Goal: Navigation & Orientation: Find specific page/section

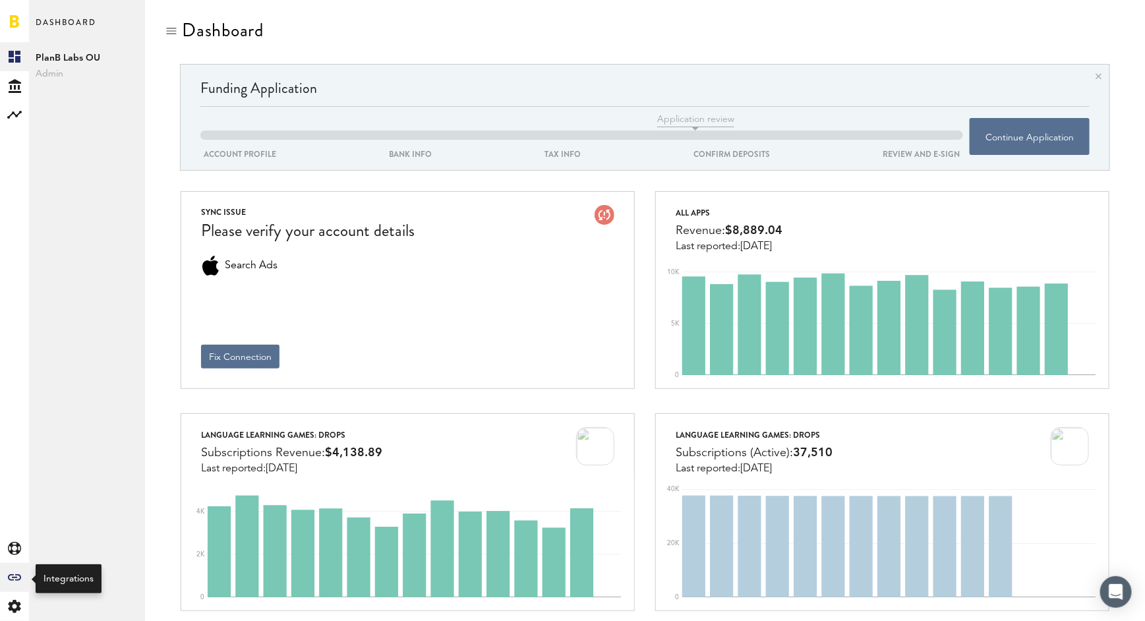
click at [11, 582] on div "Created with Sketch." at bounding box center [14, 577] width 29 height 29
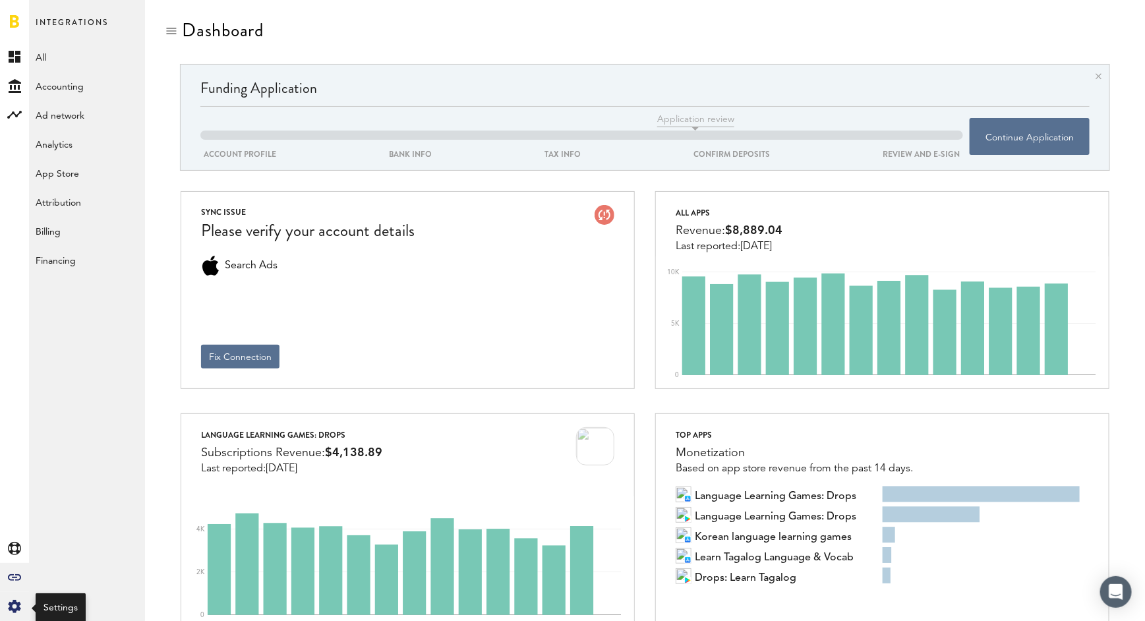
click at [12, 610] on icon at bounding box center [14, 606] width 13 height 13
click at [76, 169] on link "Manage Users" at bounding box center [87, 172] width 116 height 29
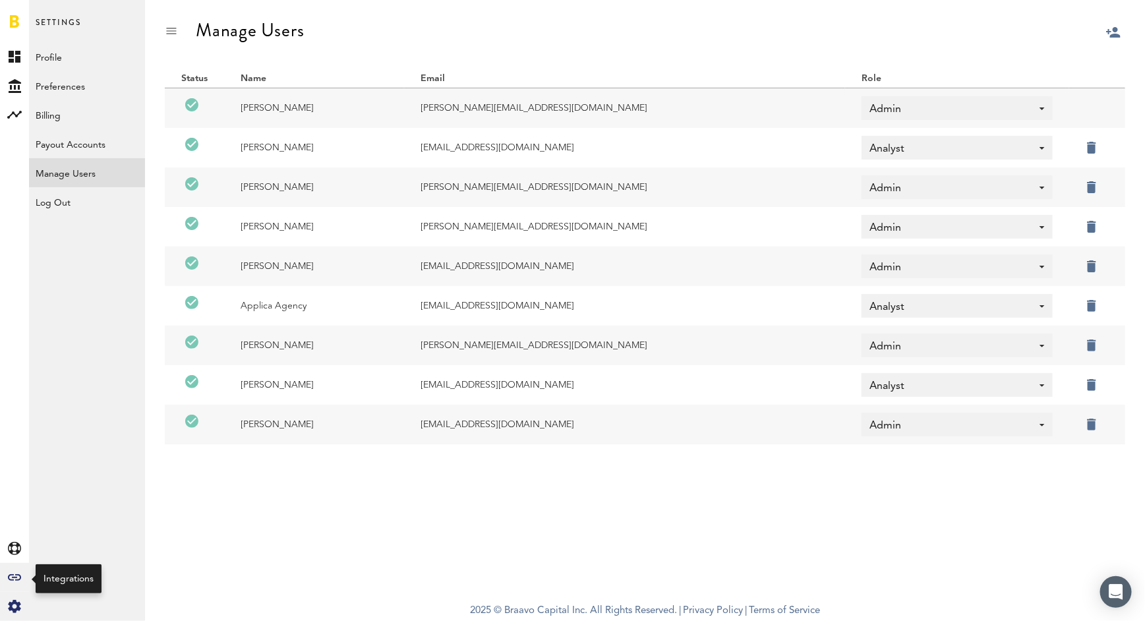
click at [16, 579] on icon at bounding box center [14, 577] width 13 height 7
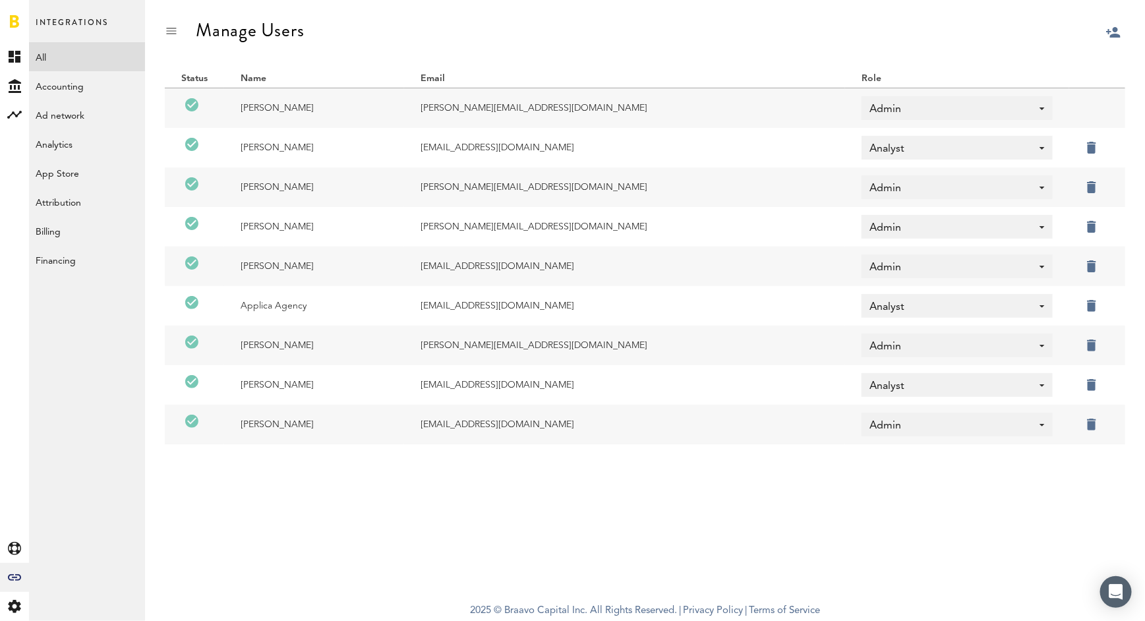
click at [111, 52] on link "All" at bounding box center [87, 56] width 116 height 29
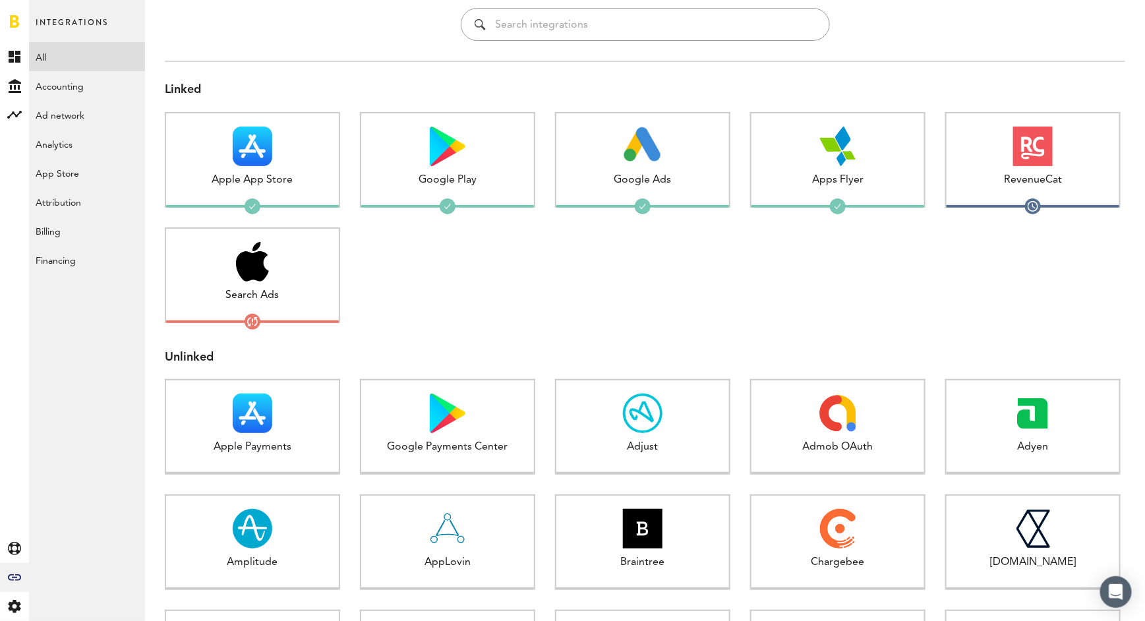
scroll to position [334, 0]
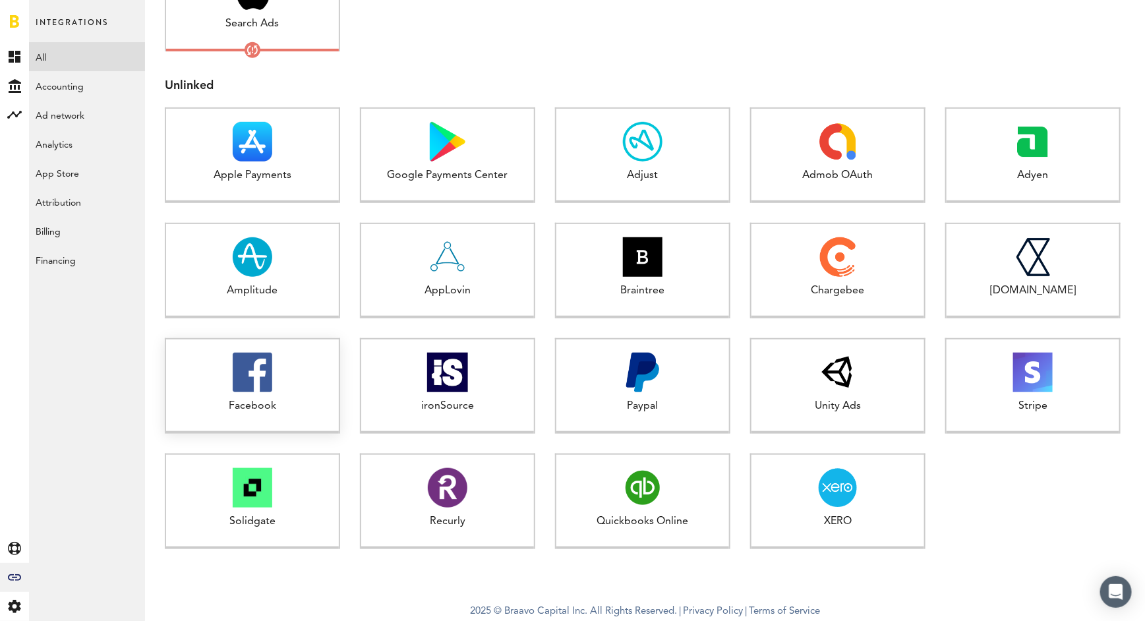
click at [314, 389] on div at bounding box center [252, 373] width 173 height 40
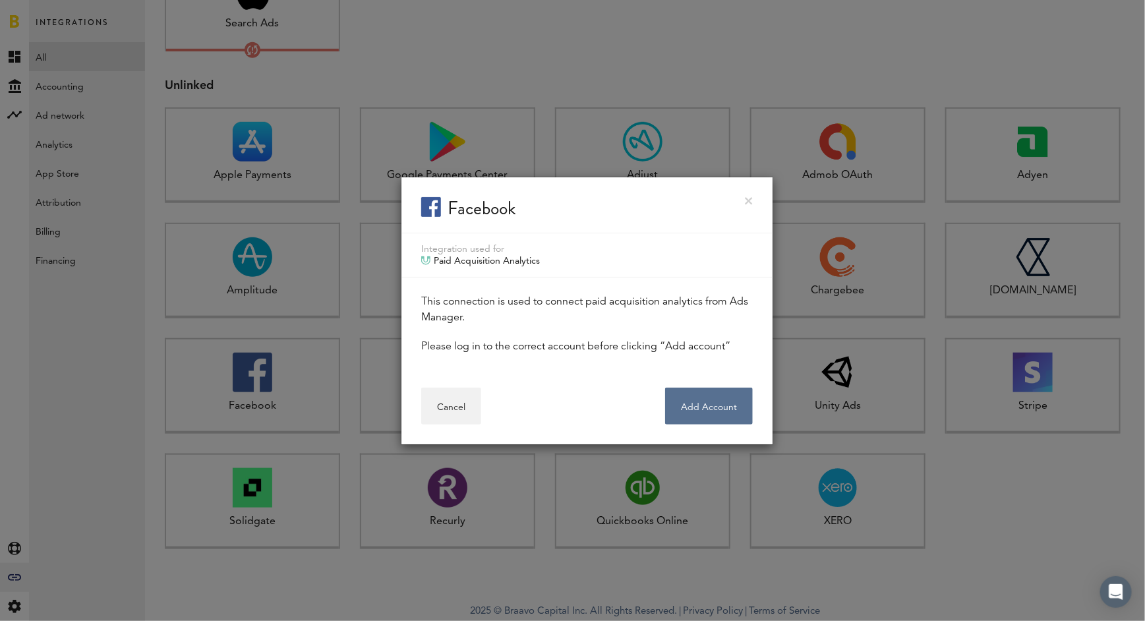
click at [750, 200] on link at bounding box center [749, 201] width 8 height 8
